Goal: Navigation & Orientation: Find specific page/section

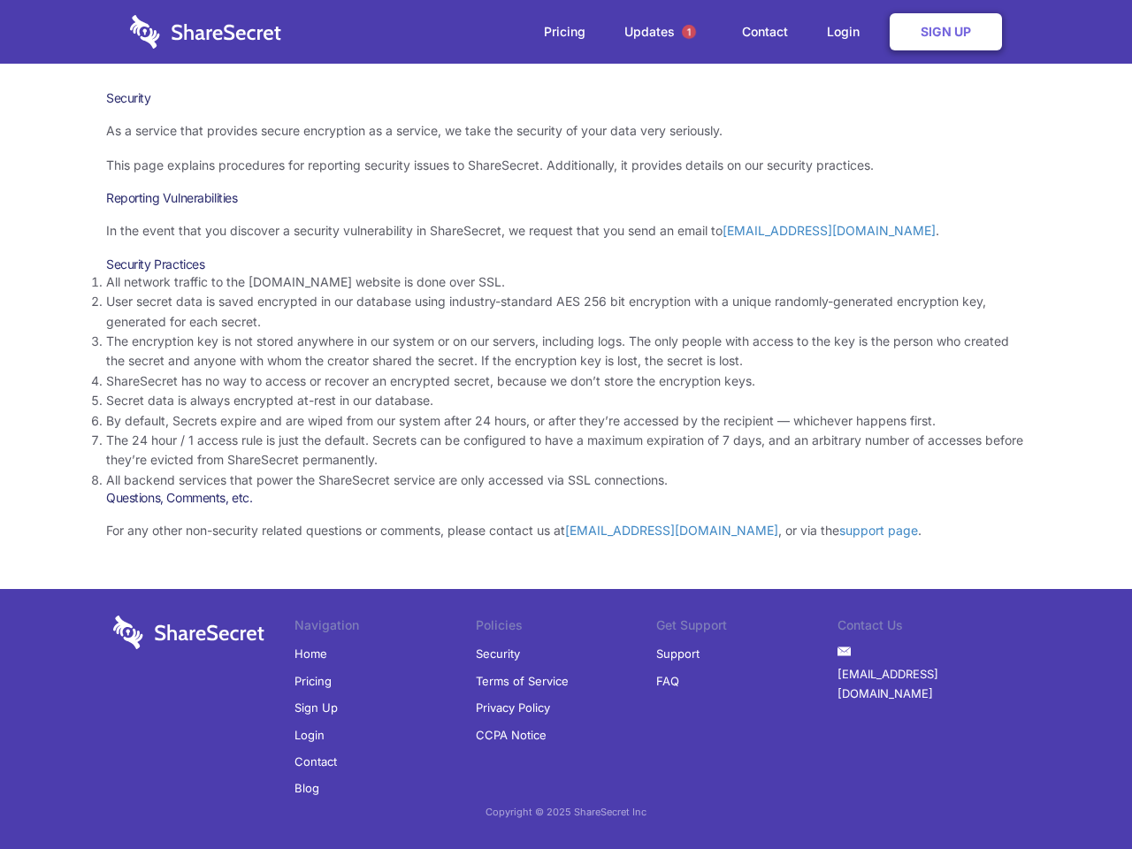
click at [566, 425] on li "By default, Secrets expire and are wiped from our system after 24 hours, or aft…" at bounding box center [566, 420] width 920 height 19
click at [689, 32] on span "1" at bounding box center [689, 32] width 14 height 14
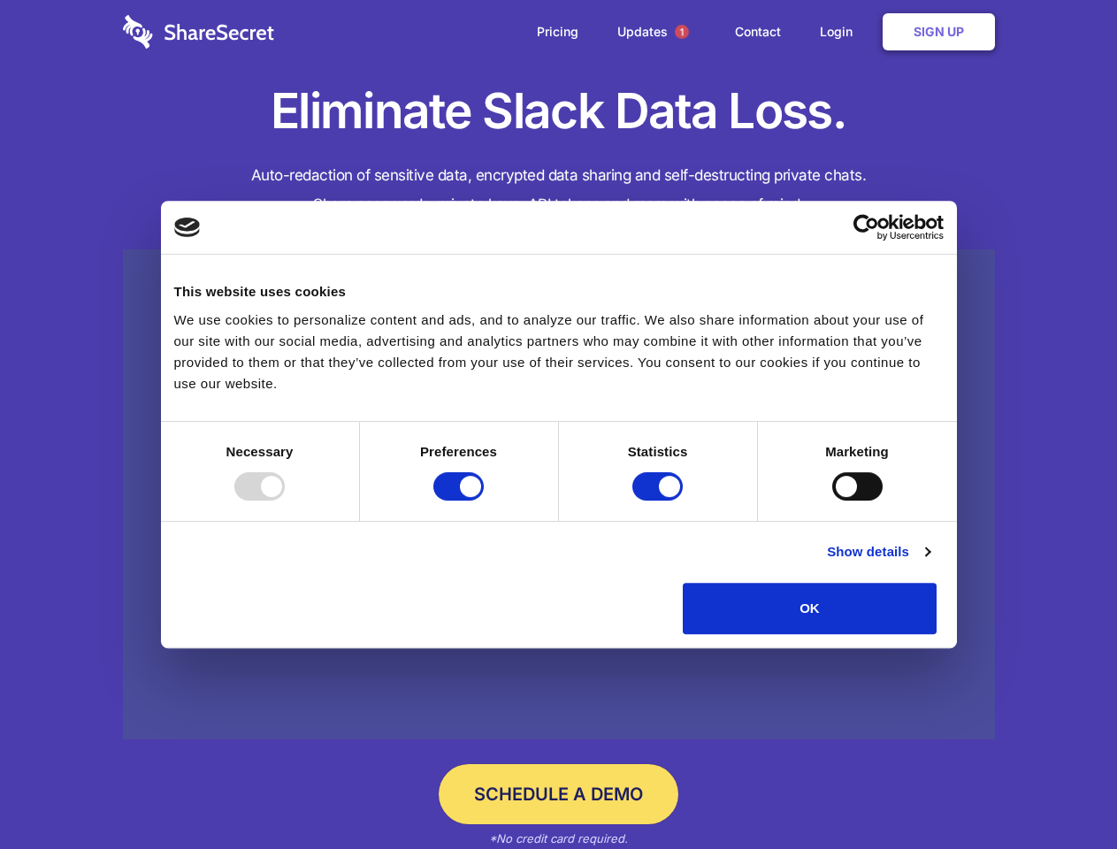
click at [285, 501] on div at bounding box center [259, 486] width 50 height 28
click at [484, 501] on input "Preferences" at bounding box center [458, 486] width 50 height 28
checkbox input "false"
click at [660, 501] on input "Statistics" at bounding box center [658, 486] width 50 height 28
checkbox input "false"
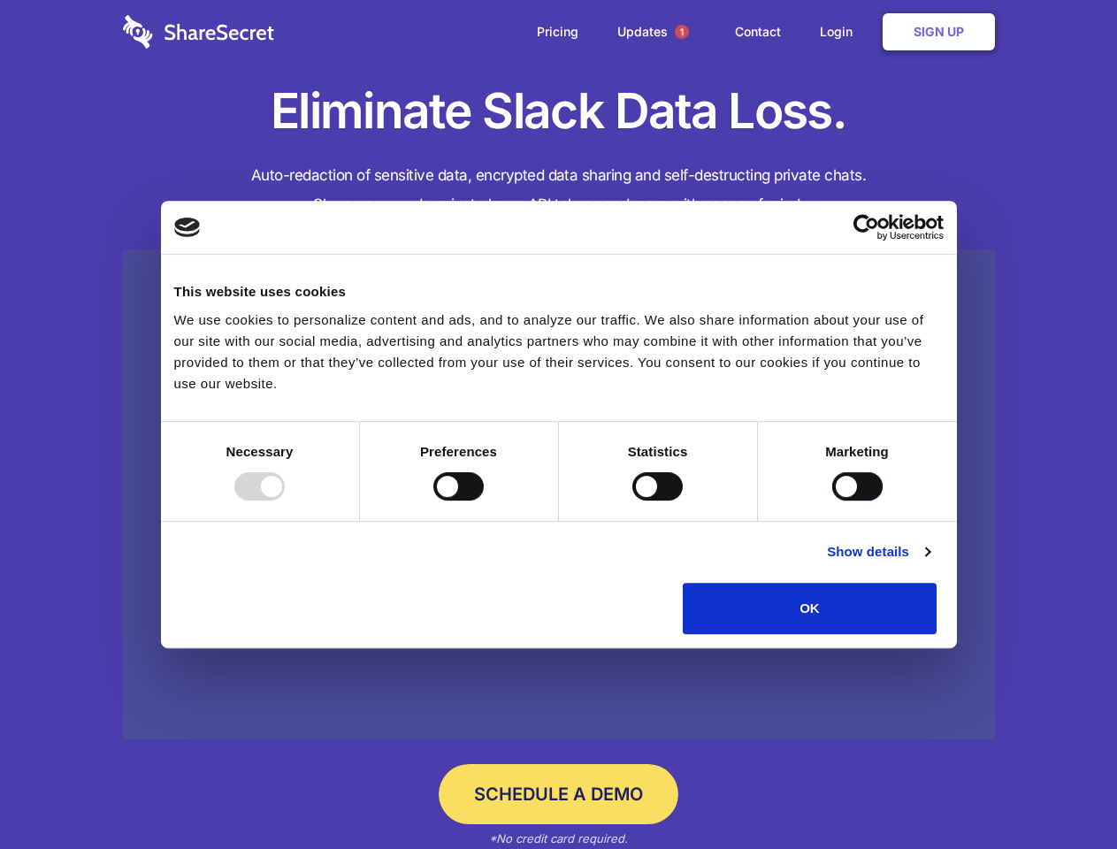
click at [832, 501] on input "Marketing" at bounding box center [857, 486] width 50 height 28
checkbox input "true"
click at [930, 563] on link "Show details" at bounding box center [878, 551] width 103 height 21
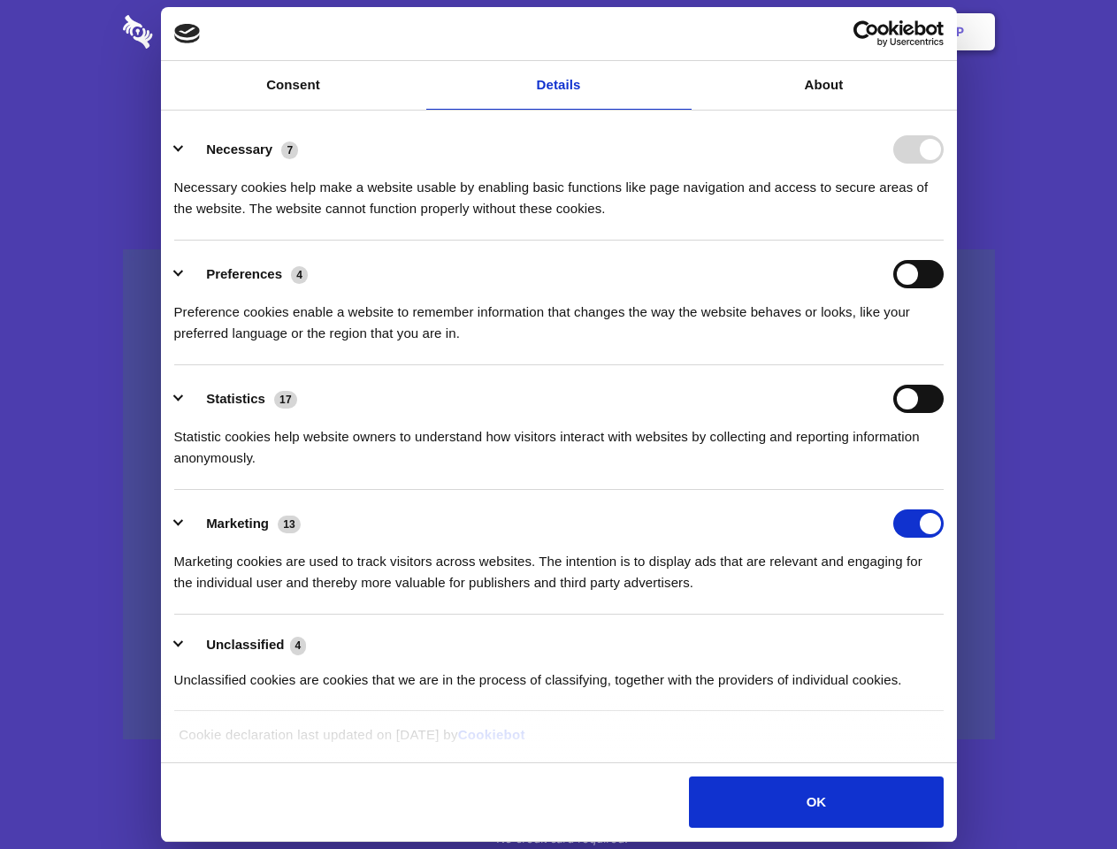
click at [944, 241] on li "Necessary 7 Necessary cookies help make a website usable by enabling basic func…" at bounding box center [559, 178] width 770 height 125
click at [681, 32] on span "1" at bounding box center [682, 32] width 14 height 14
